Goal: Task Accomplishment & Management: Use online tool/utility

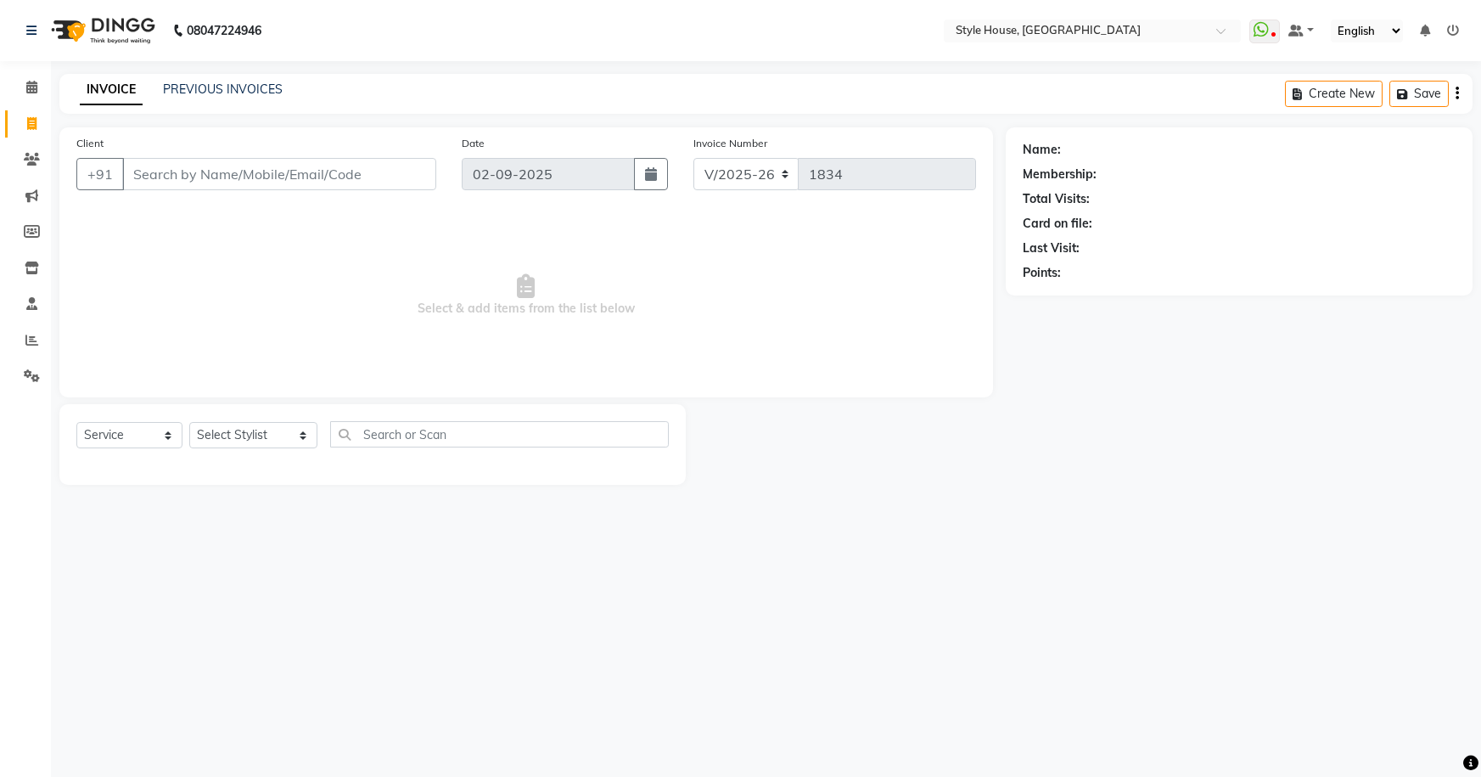
select select "4237"
select select "service"
click at [30, 233] on icon at bounding box center [32, 231] width 16 height 13
select select
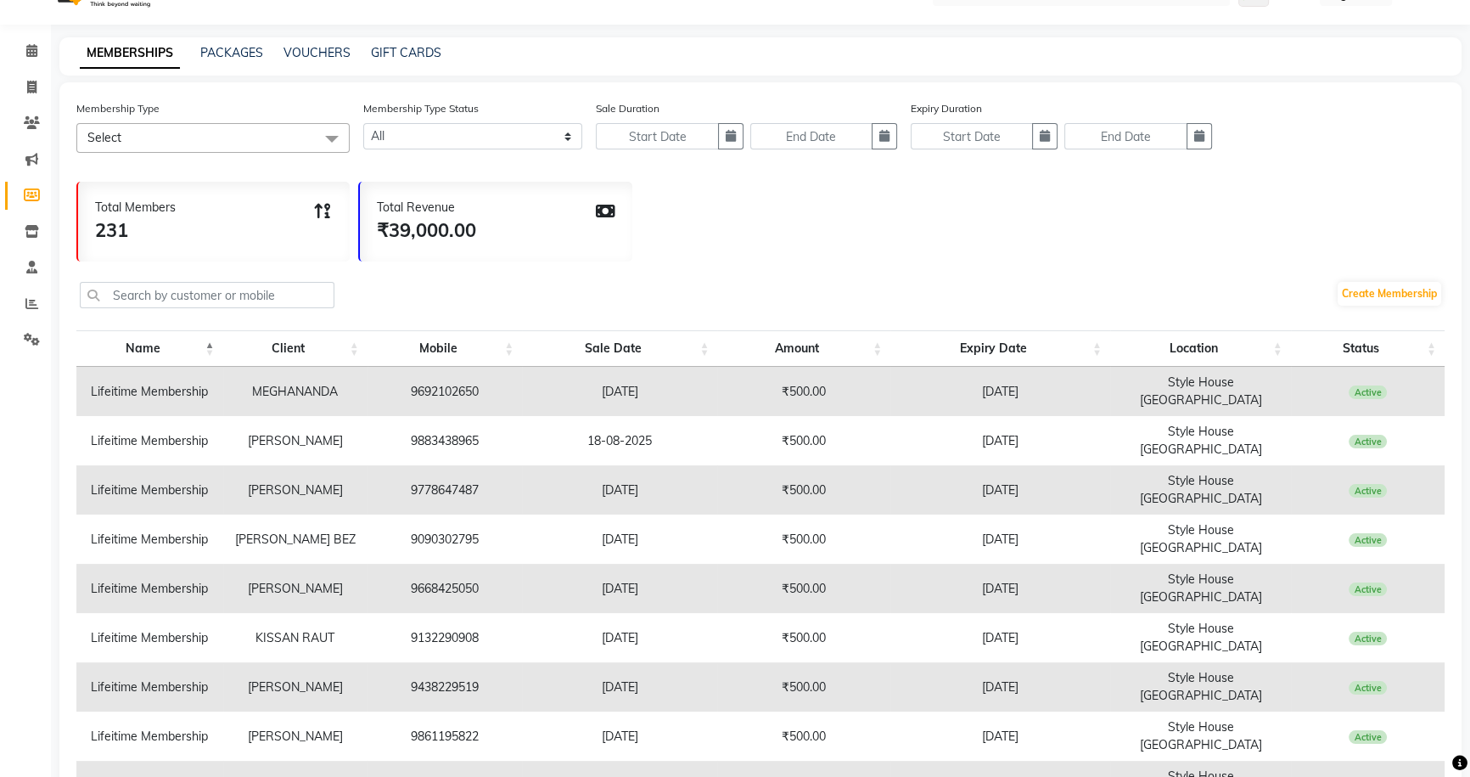
scroll to position [54, 0]
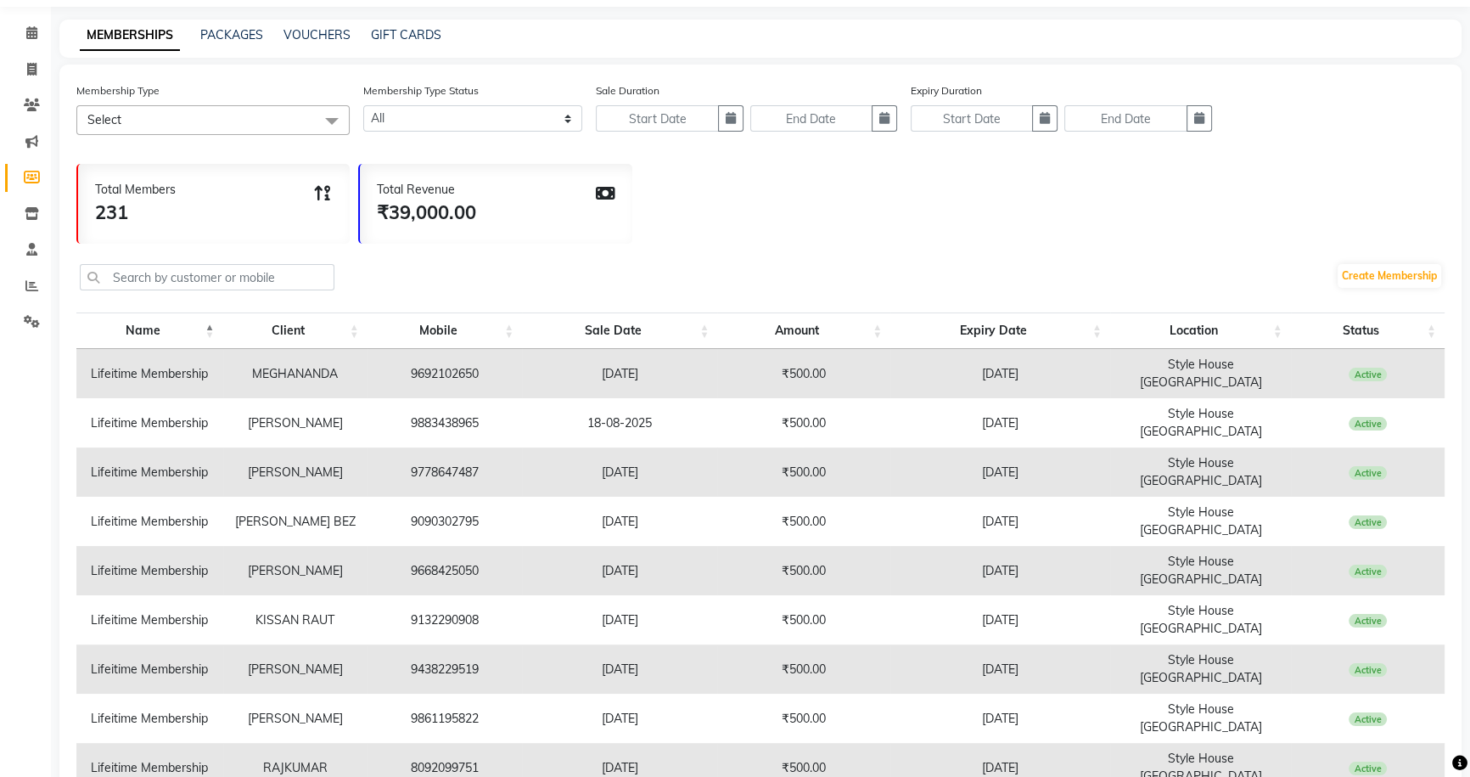
select select "100"
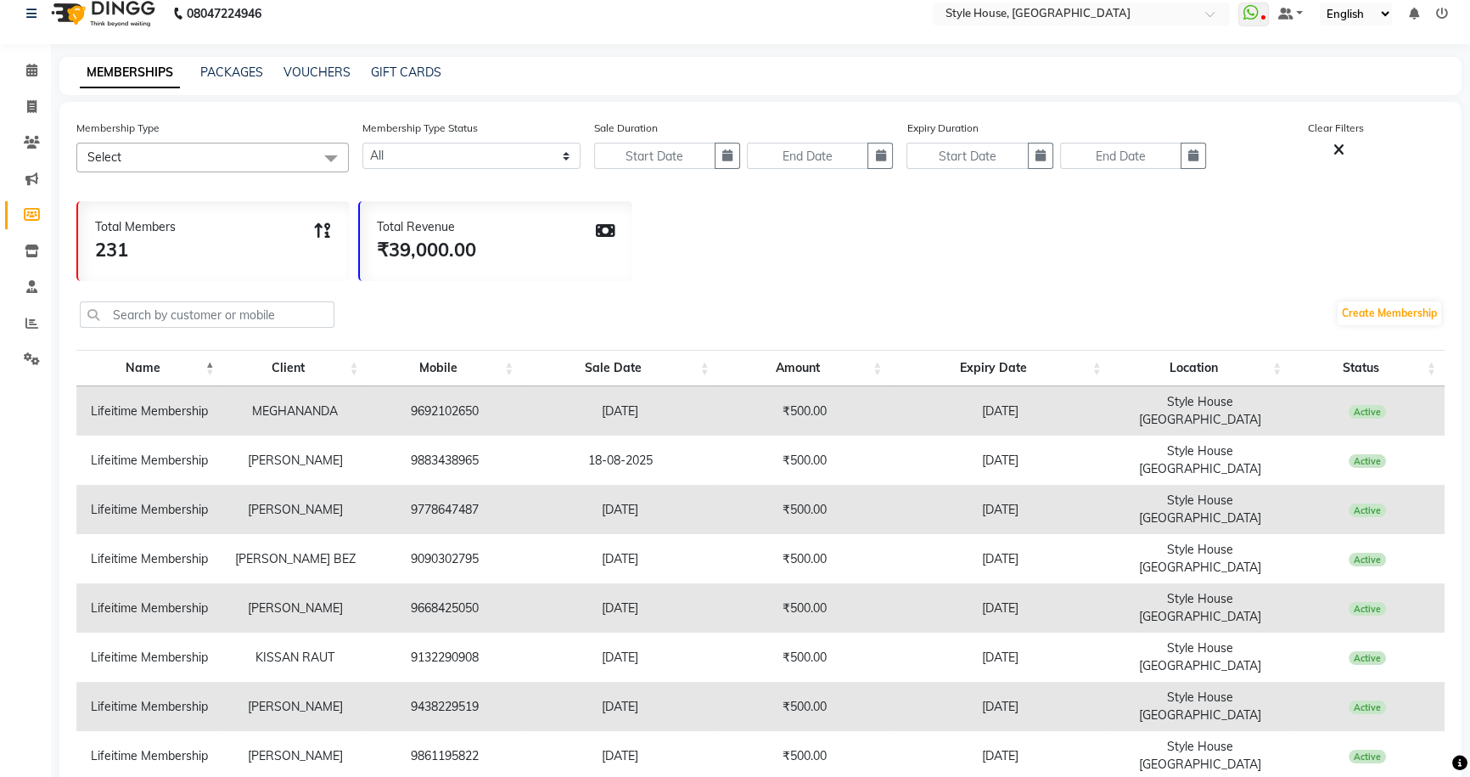
scroll to position [0, 0]
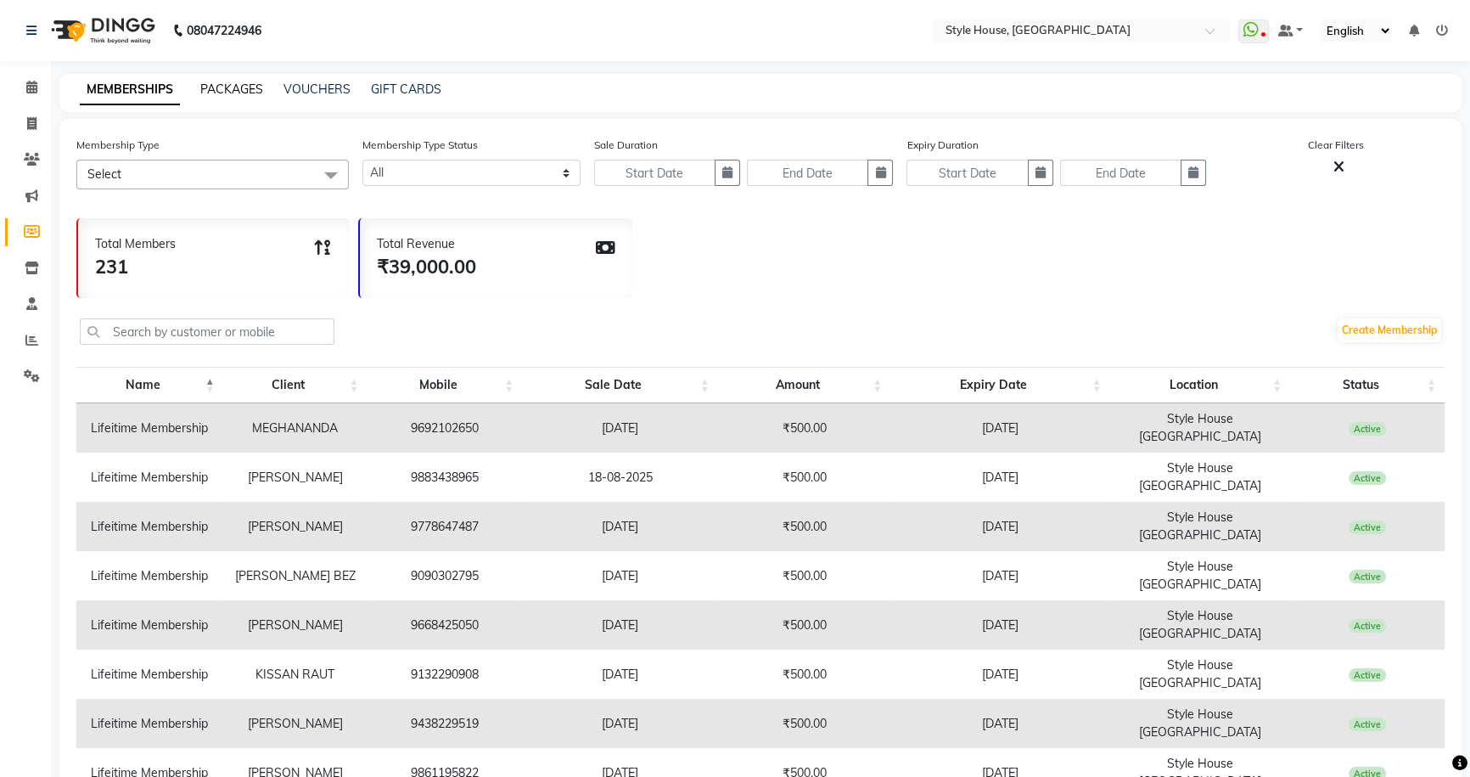
click at [237, 86] on link "PACKAGES" at bounding box center [231, 88] width 63 height 15
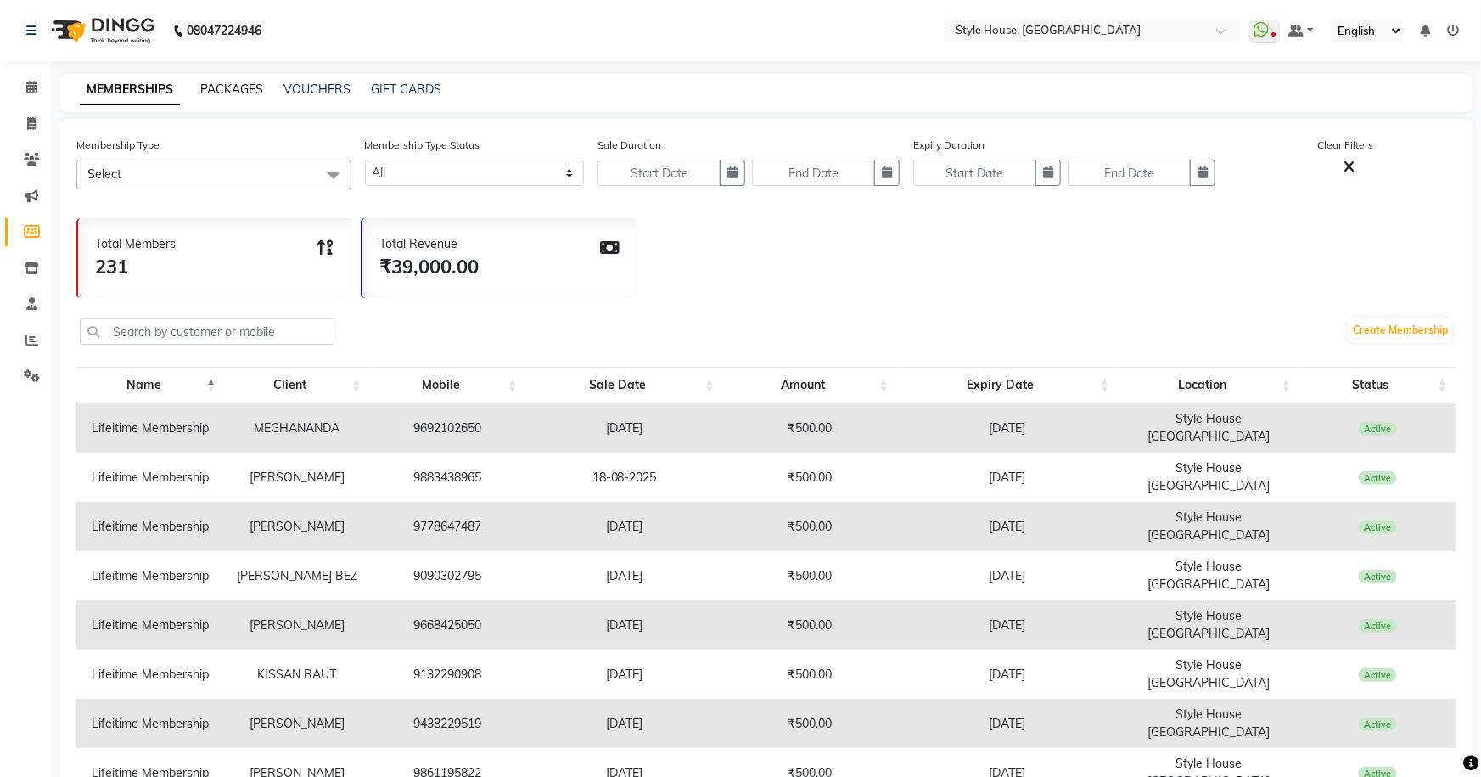
select select
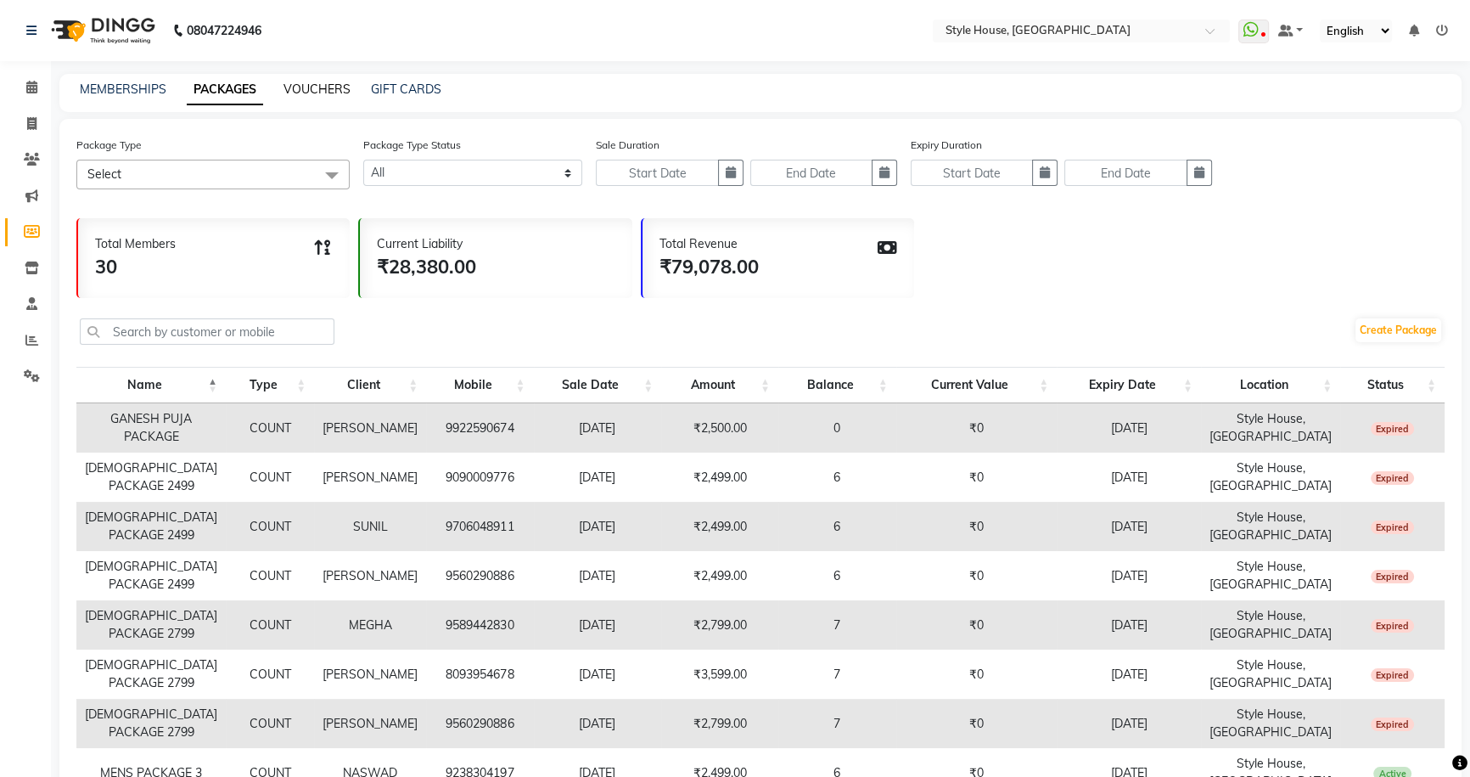
click at [301, 84] on link "VOUCHERS" at bounding box center [316, 88] width 67 height 15
select select
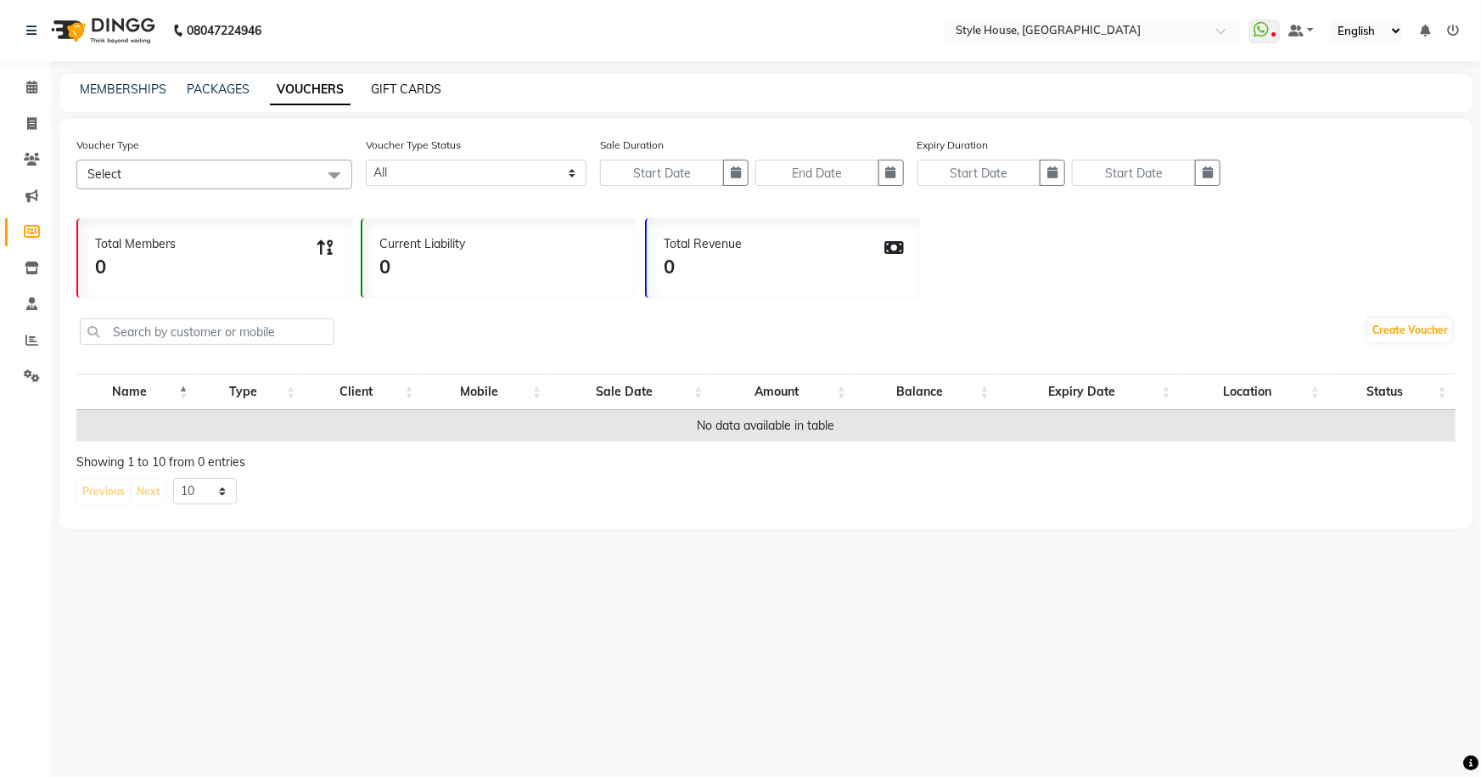
click at [397, 88] on link "GIFT CARDS" at bounding box center [406, 88] width 70 height 15
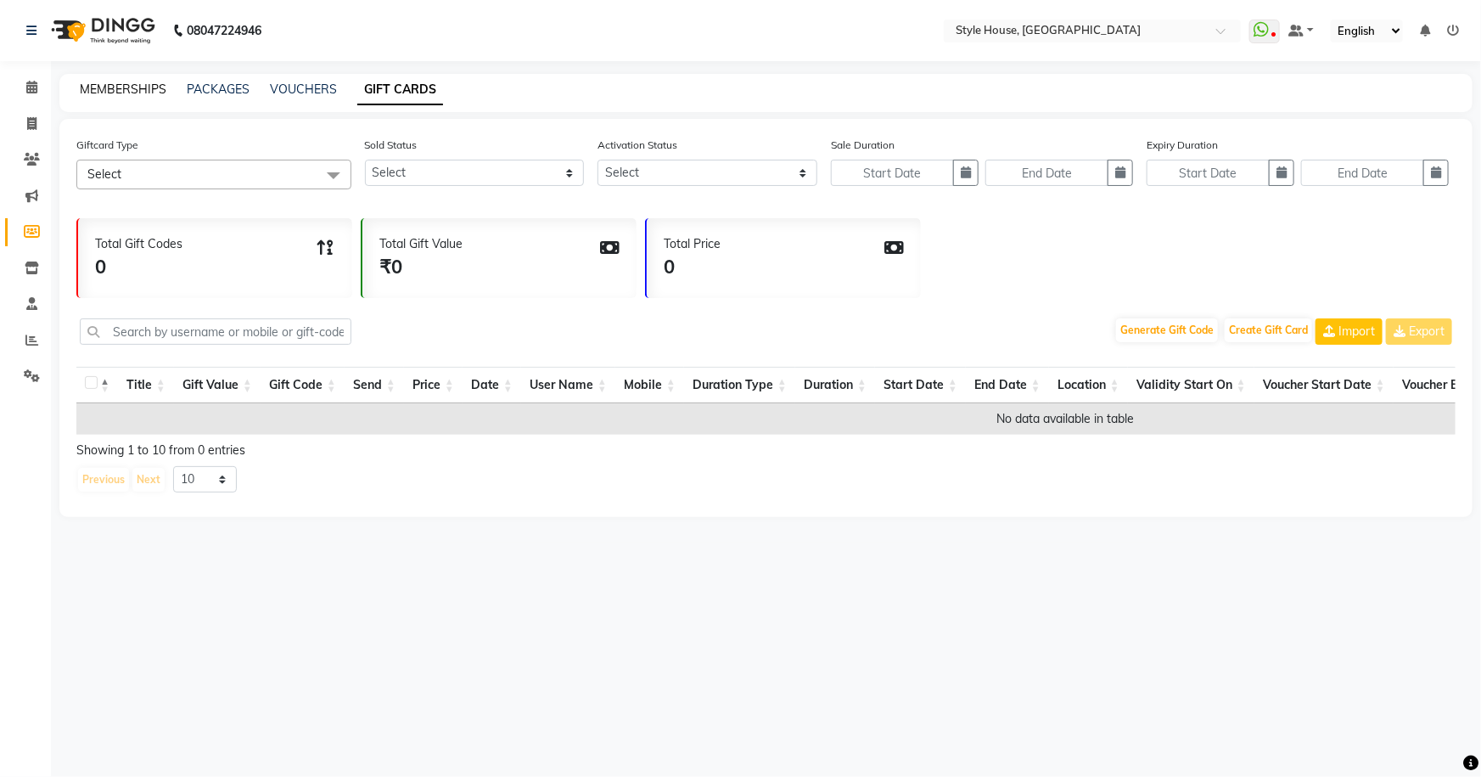
click at [120, 86] on link "MEMBERSHIPS" at bounding box center [123, 88] width 87 height 15
select select
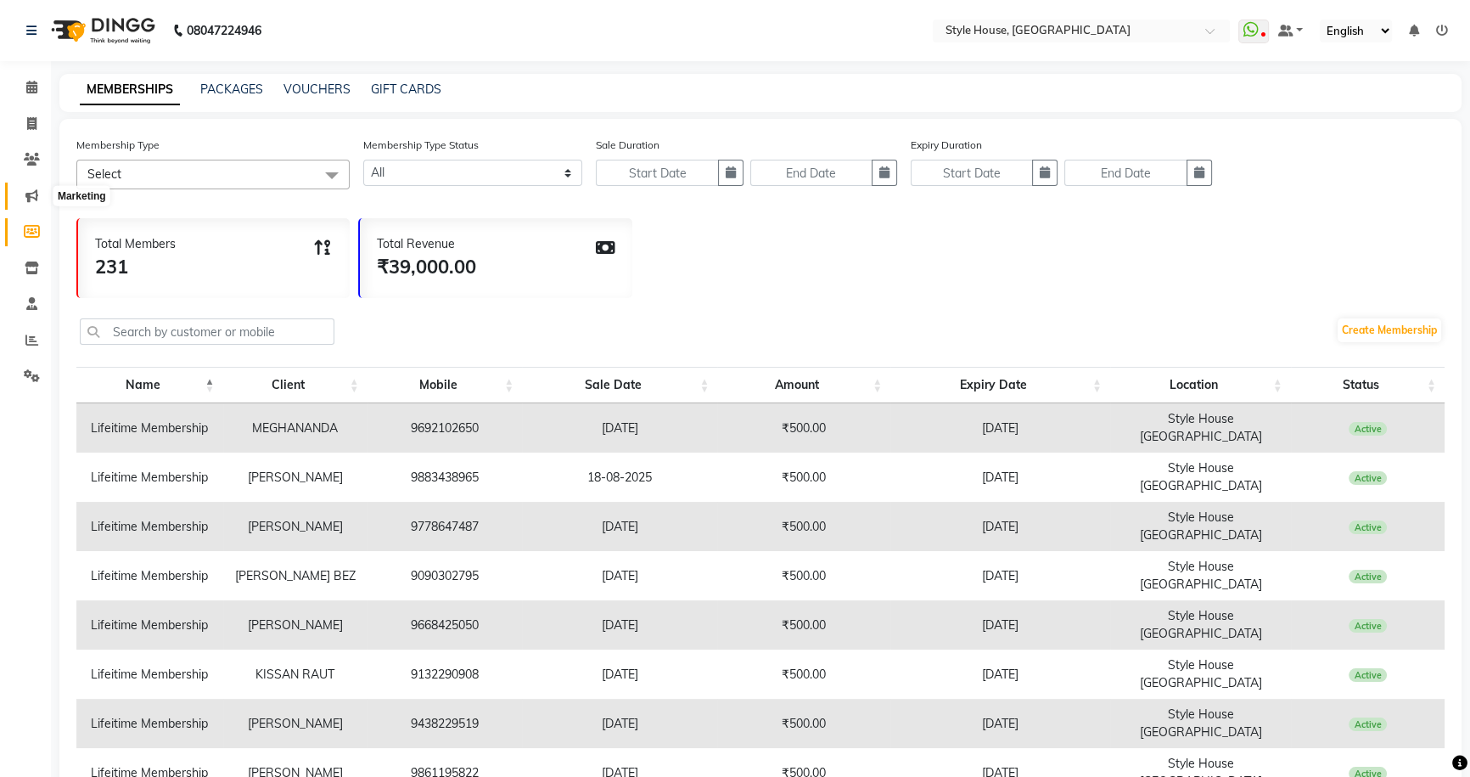
click at [25, 193] on icon at bounding box center [31, 195] width 13 height 13
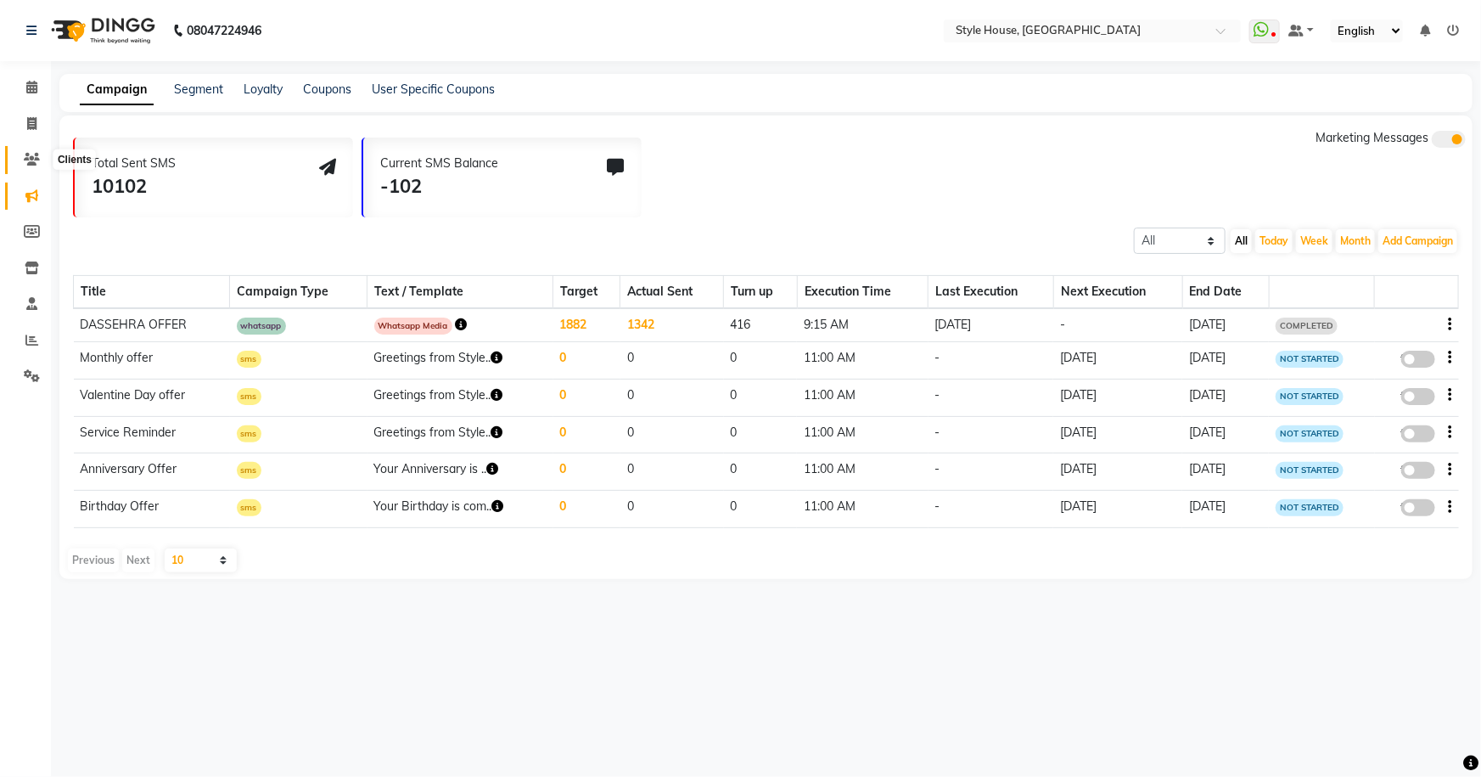
click at [27, 155] on icon at bounding box center [32, 159] width 16 height 13
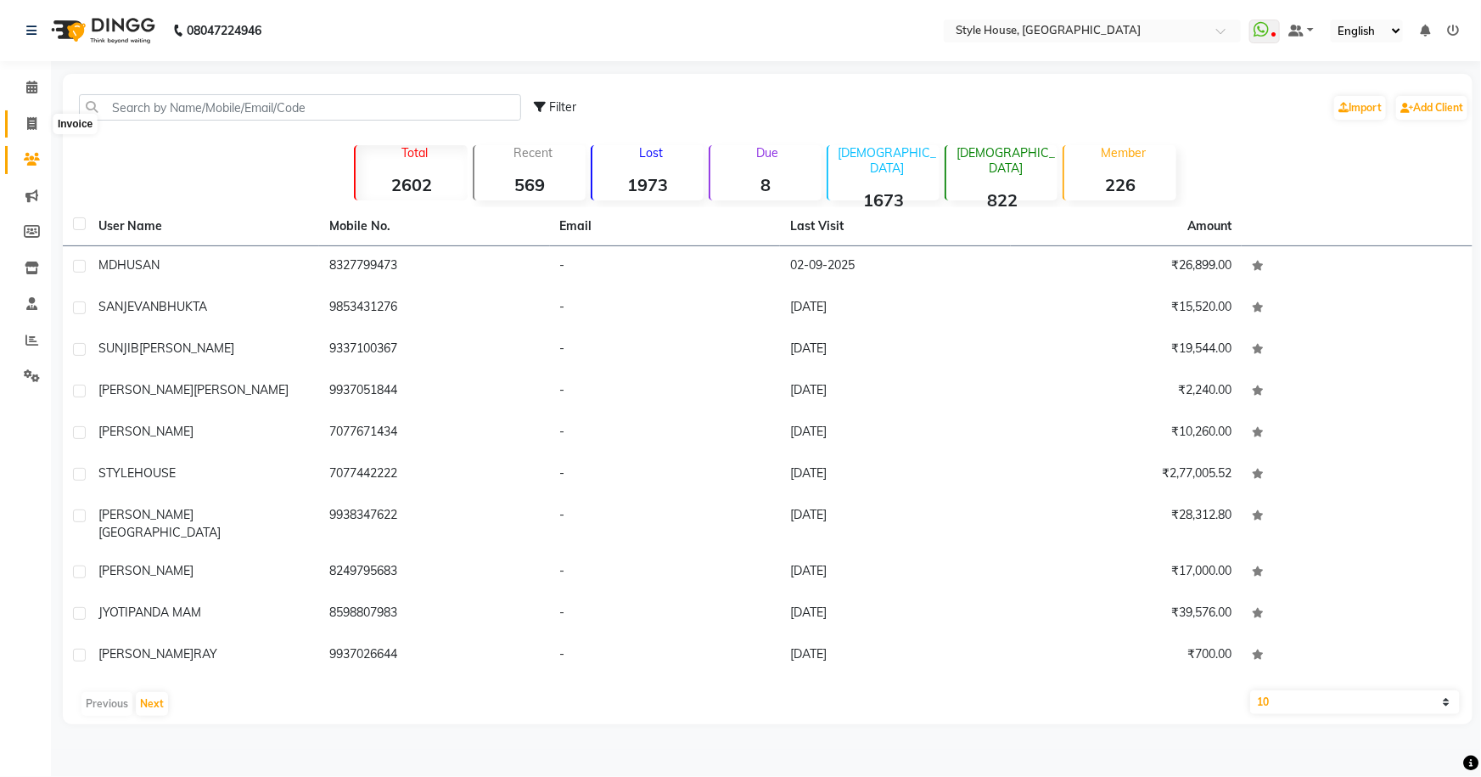
click at [30, 120] on icon at bounding box center [31, 123] width 9 height 13
select select "4237"
select select "service"
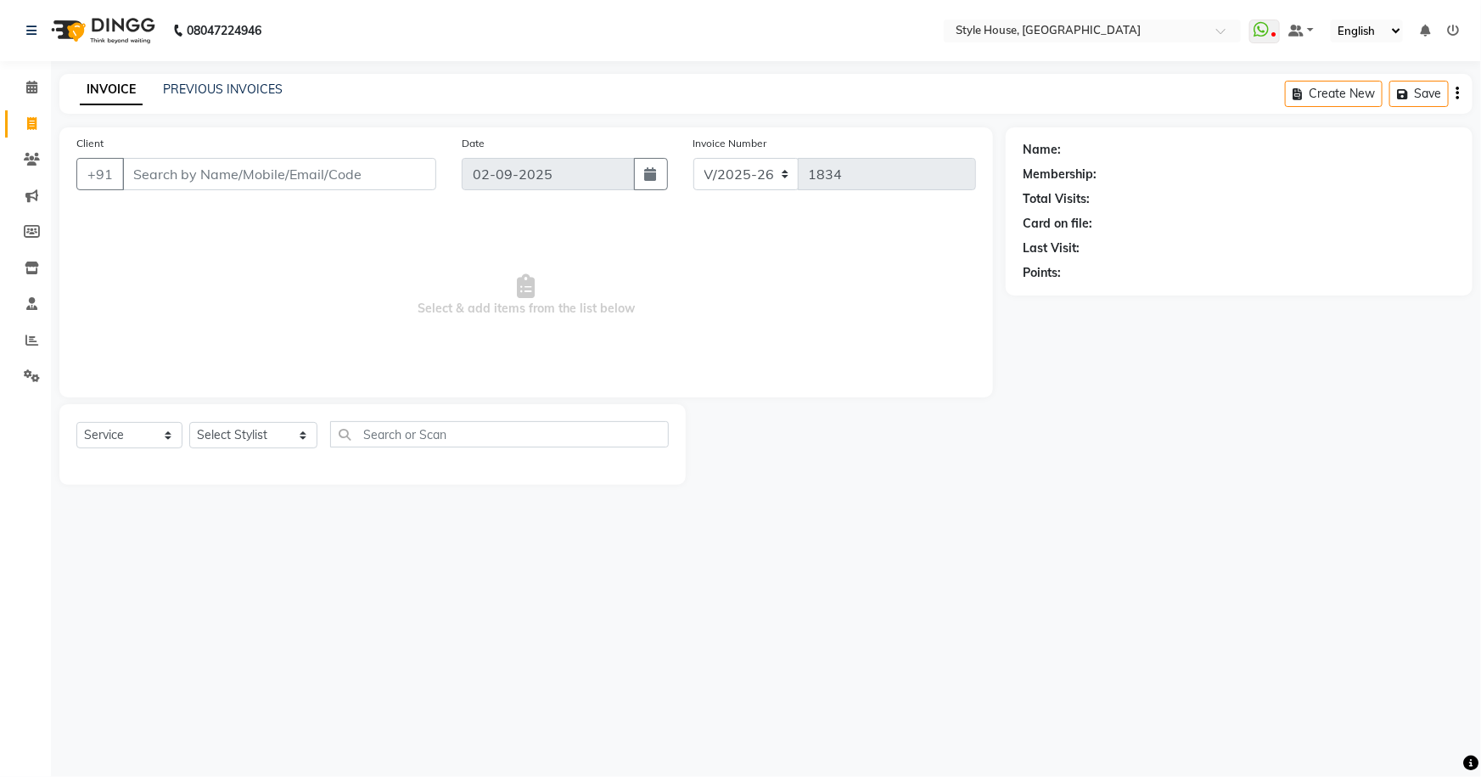
click at [151, 176] on input "Client" at bounding box center [279, 174] width 314 height 32
click at [165, 432] on select "Select Service Product Membership Package Voucher Prepaid Gift Card" at bounding box center [129, 435] width 106 height 26
click at [280, 433] on select "Select Stylist [PERSON_NAME] [PERSON_NAME] [PERSON_NAME] [PERSON_NAME]([PERSON_…" at bounding box center [253, 435] width 128 height 26
click at [282, 434] on select "Select Stylist [PERSON_NAME] [PERSON_NAME] [PERSON_NAME] [PERSON_NAME]([PERSON_…" at bounding box center [253, 435] width 128 height 26
click at [25, 266] on icon at bounding box center [32, 267] width 14 height 13
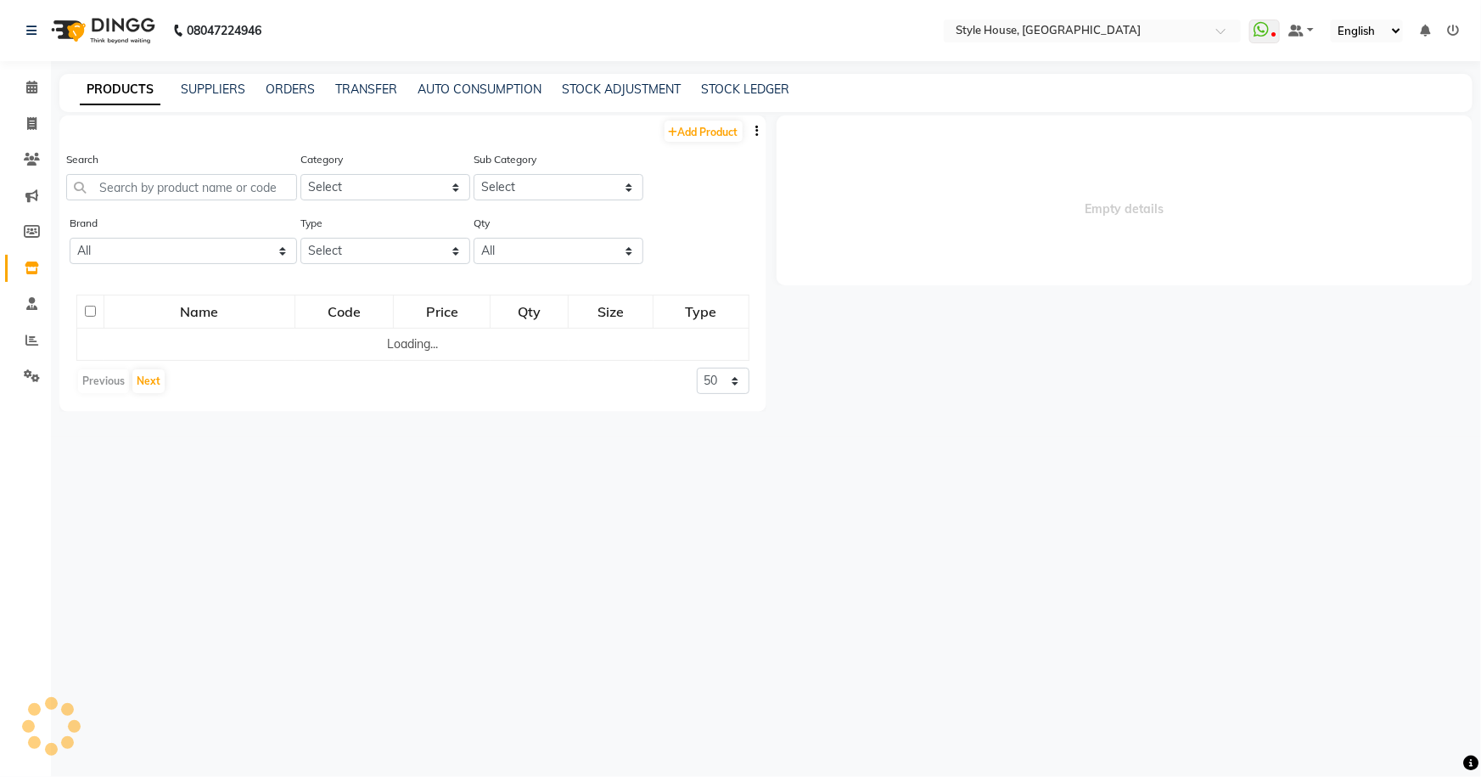
select select
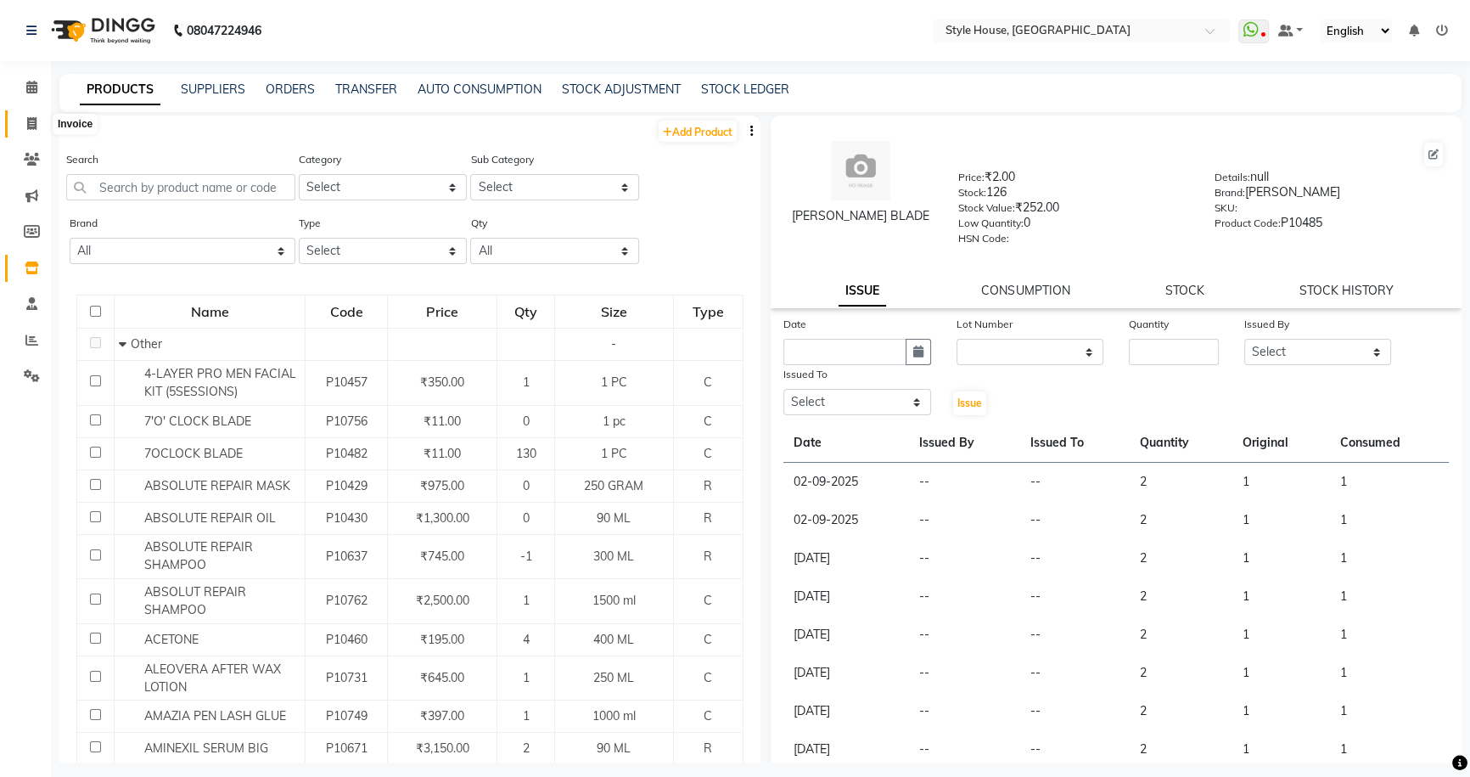
click at [34, 125] on icon at bounding box center [31, 123] width 9 height 13
select select "service"
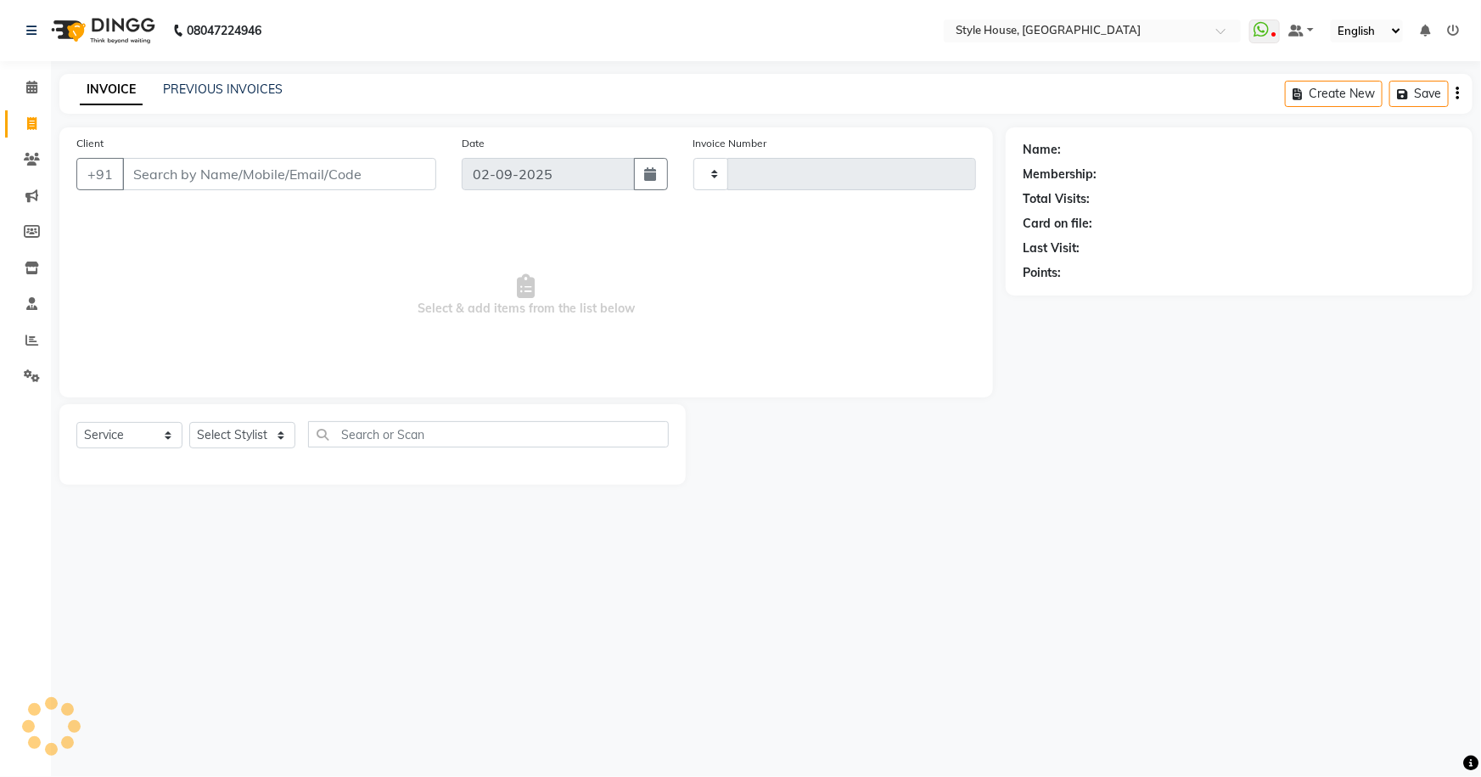
type input "1834"
select select "4237"
click at [1265, 23] on icon at bounding box center [1261, 29] width 15 height 17
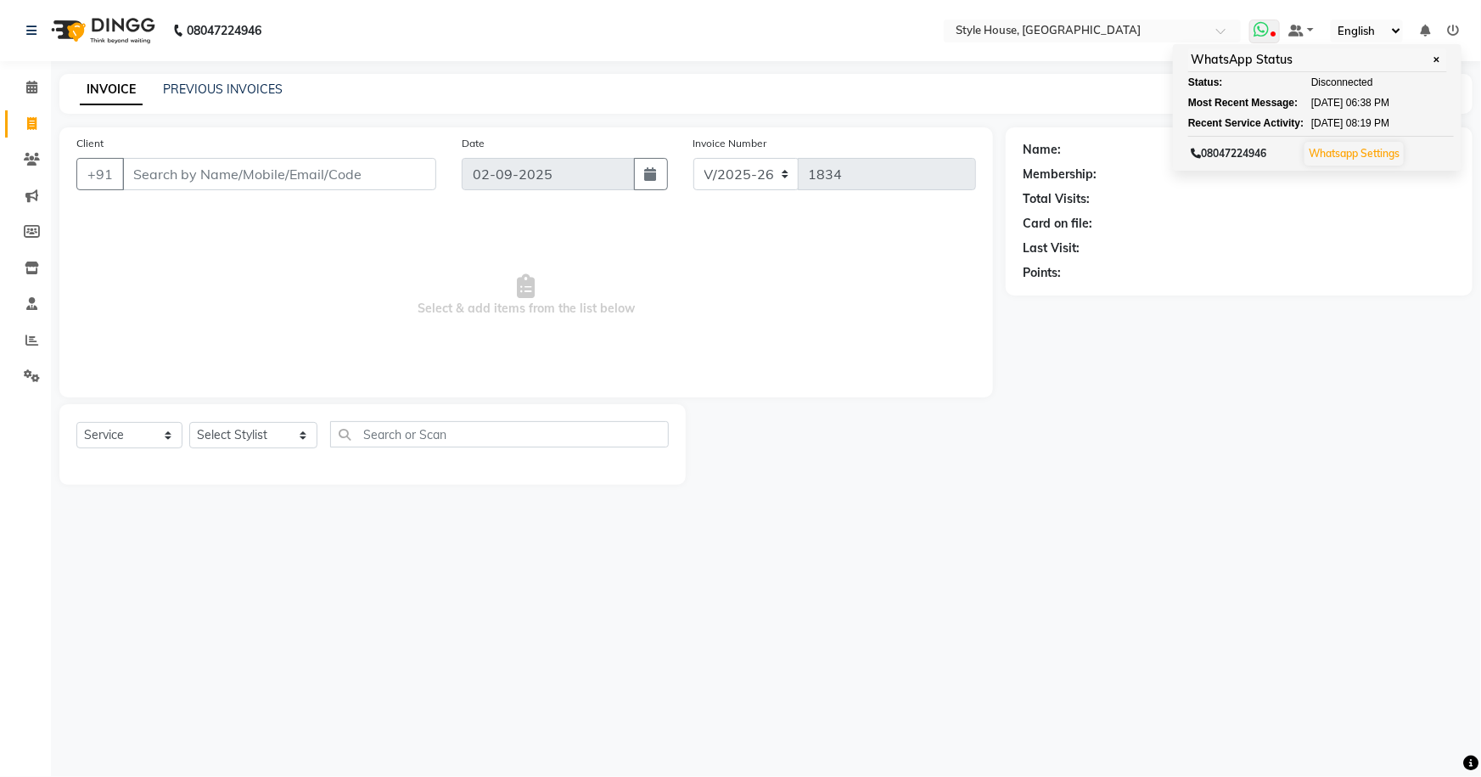
click at [1261, 29] on icon at bounding box center [1261, 29] width 15 height 17
